Goal: Navigation & Orientation: Find specific page/section

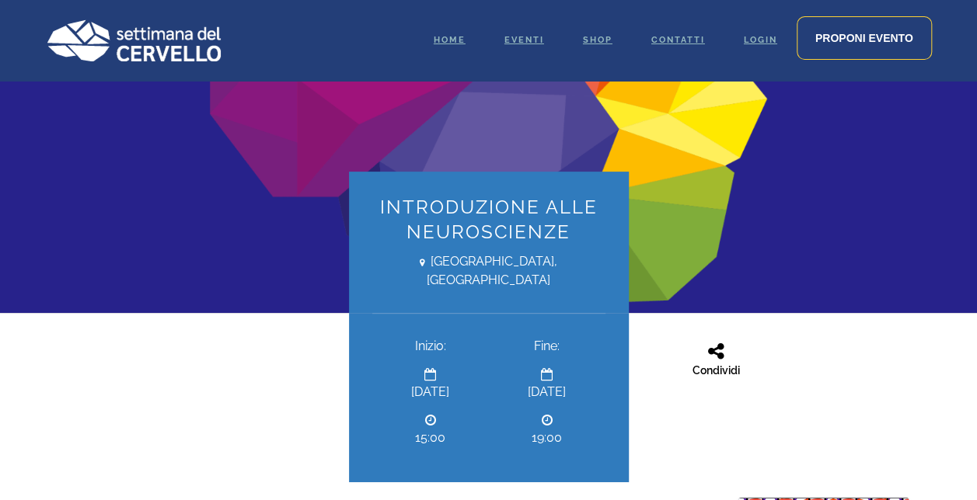
scroll to position [186, 0]
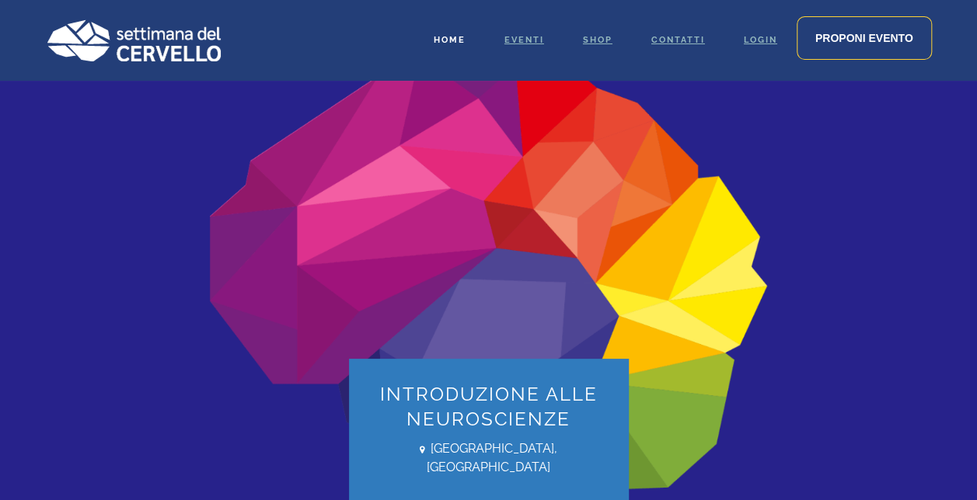
click at [452, 47] on link "Home" at bounding box center [449, 40] width 71 height 81
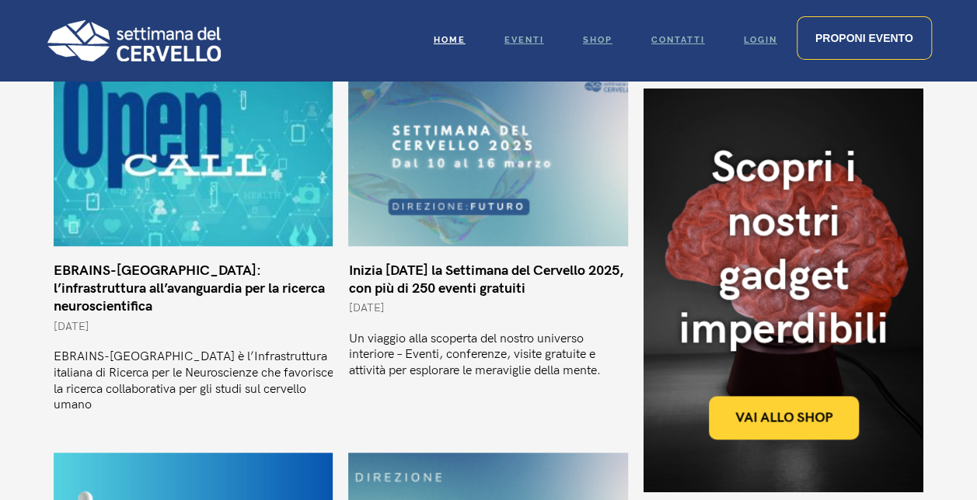
scroll to position [622, 0]
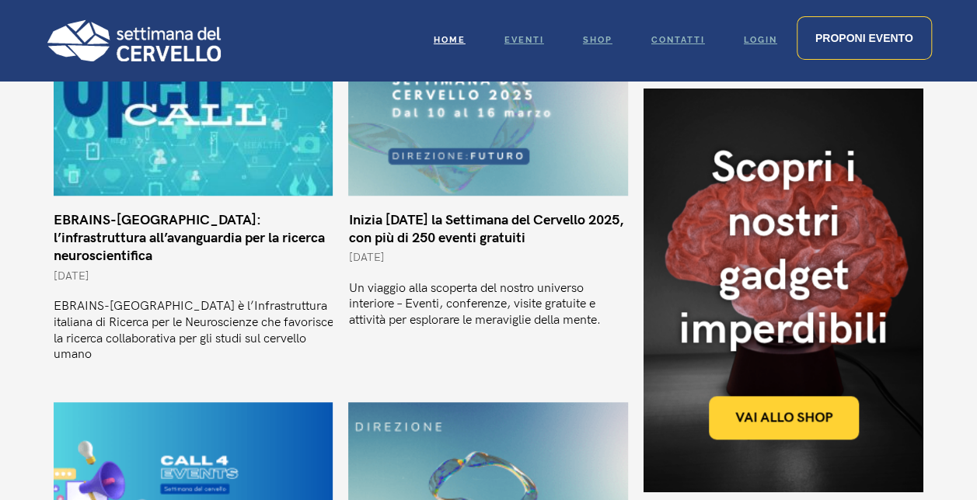
click at [451, 217] on link "Inizia oggi la Settimana del Cervello 2025, con più di 250 eventi gratuiti" at bounding box center [485, 229] width 275 height 34
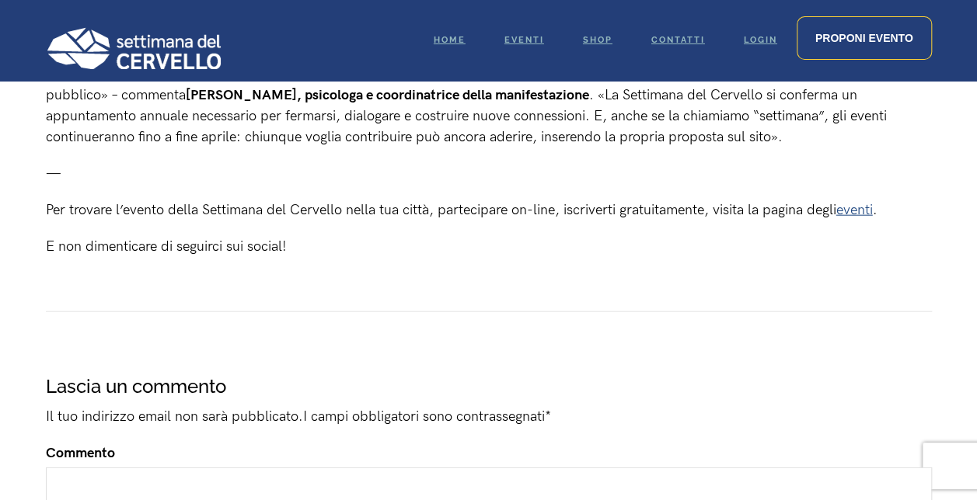
scroll to position [1740, 0]
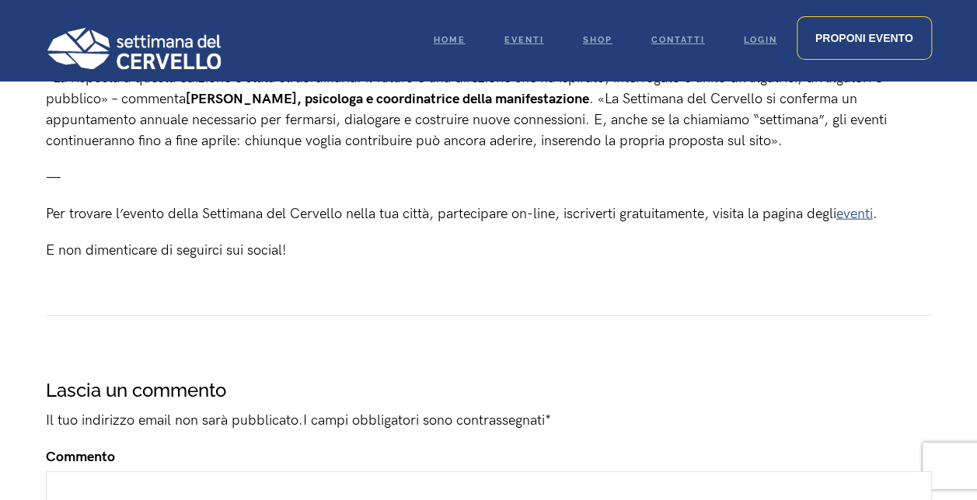
click at [866, 215] on link "eventi" at bounding box center [854, 214] width 37 height 16
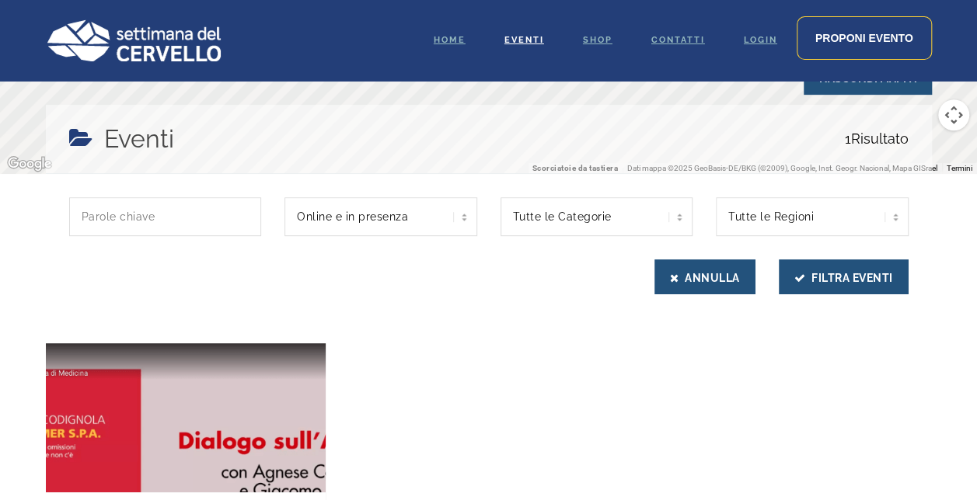
scroll to position [311, 0]
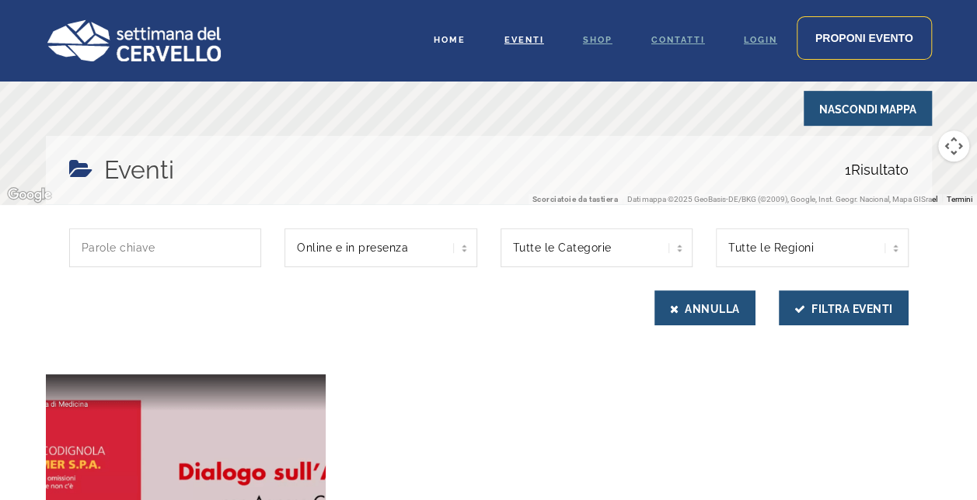
click at [448, 40] on span "Home" at bounding box center [450, 40] width 32 height 10
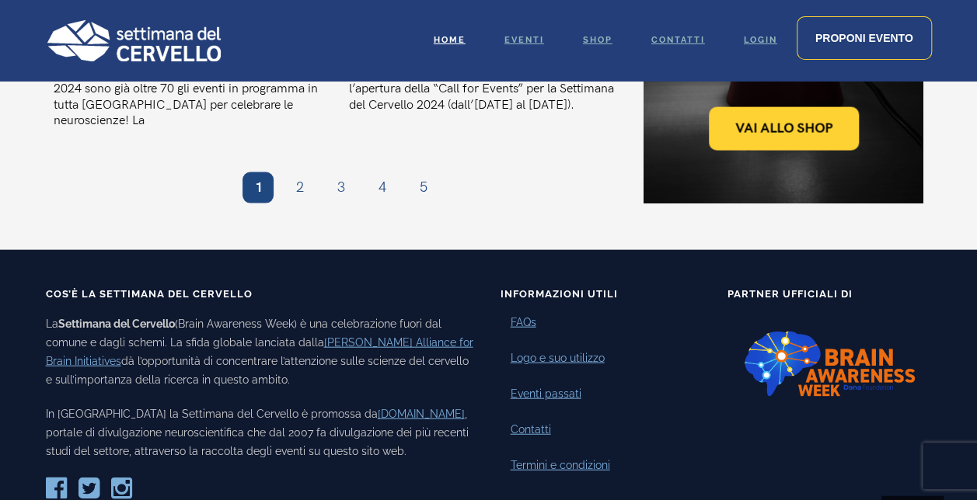
scroll to position [1697, 0]
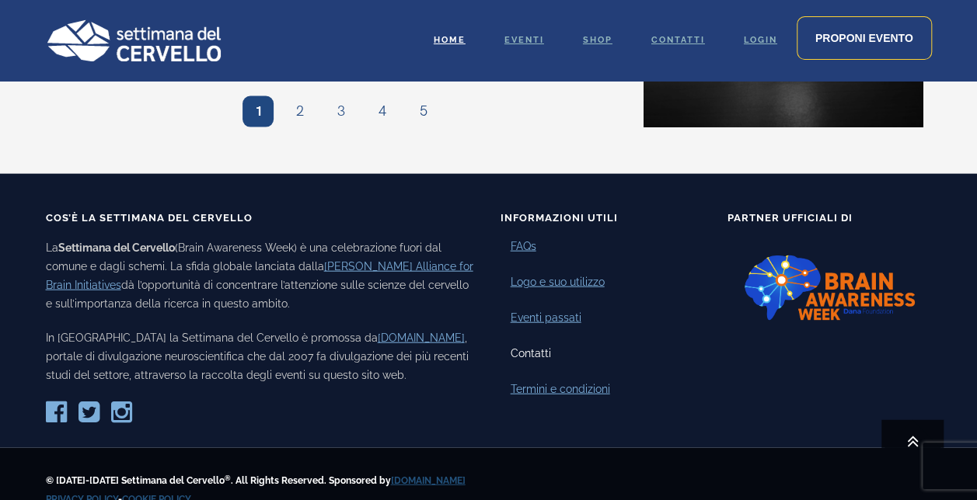
click at [542, 346] on link "Contatti" at bounding box center [530, 354] width 40 height 16
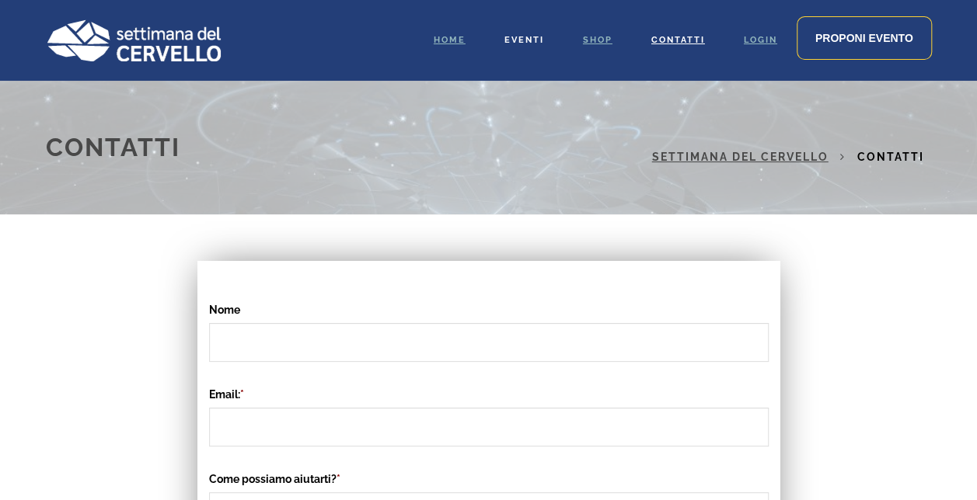
click at [527, 38] on span "Eventi" at bounding box center [524, 40] width 40 height 10
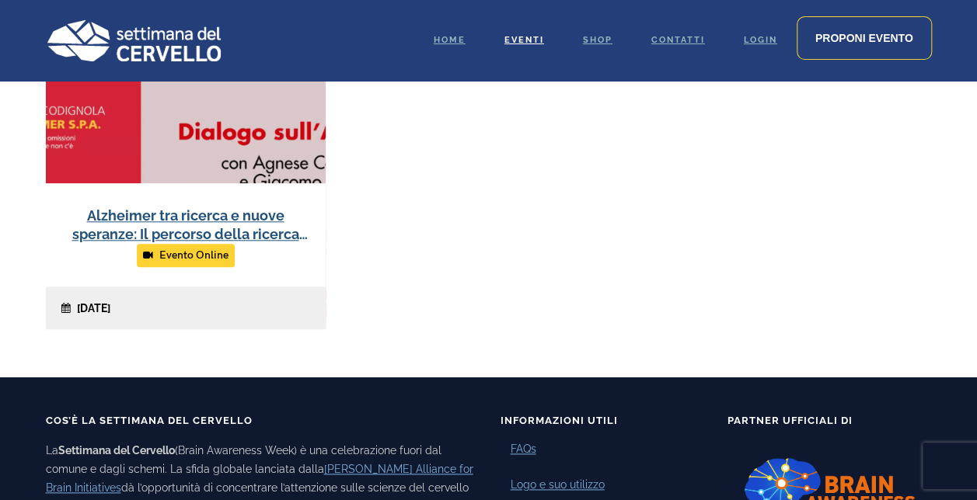
scroll to position [808, 0]
